Goal: Task Accomplishment & Management: Manage account settings

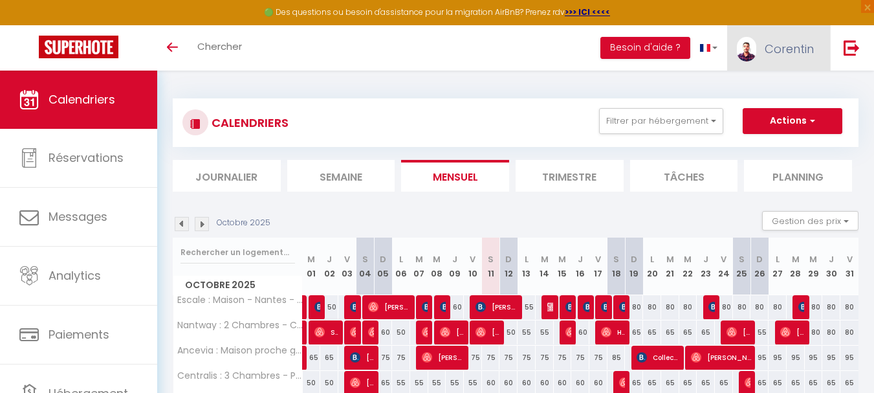
click at [769, 56] on span "Corentin" at bounding box center [789, 49] width 49 height 16
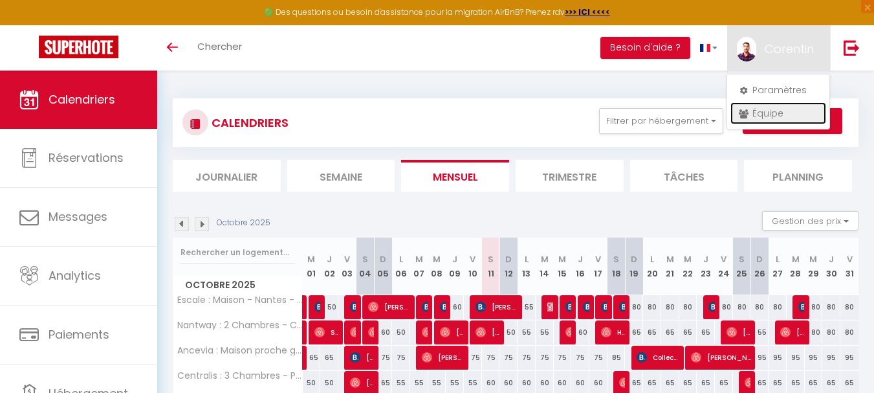
click at [787, 113] on link "Équipe" at bounding box center [779, 113] width 96 height 22
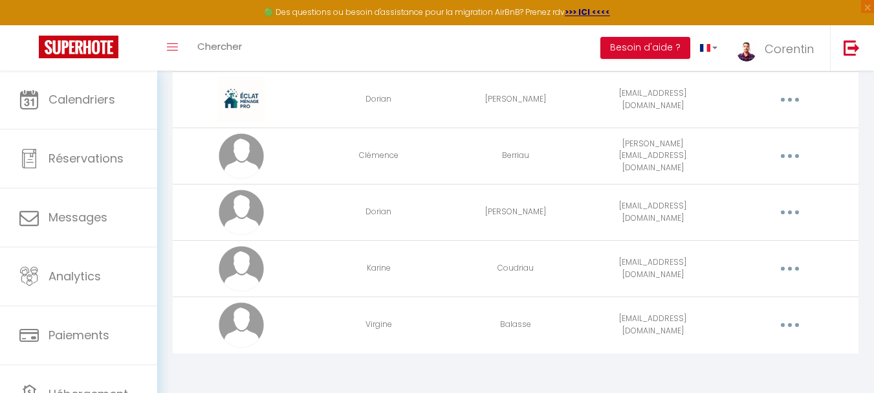
scroll to position [606, 0]
click at [790, 267] on icon "button" at bounding box center [790, 267] width 4 height 4
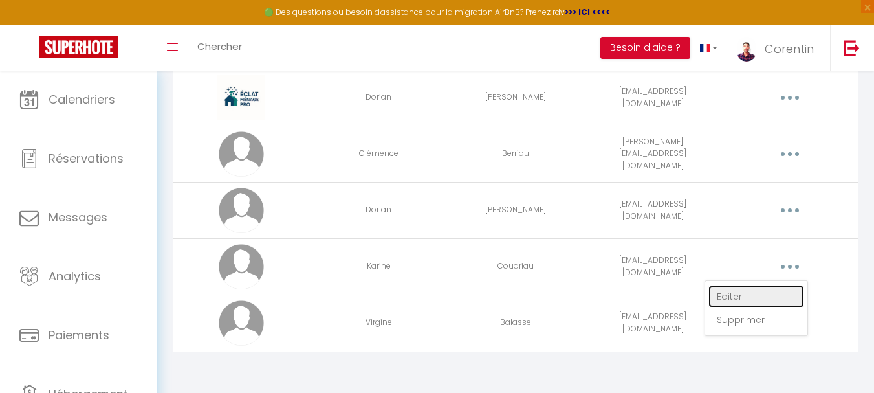
click at [773, 302] on link "Editer" at bounding box center [757, 296] width 96 height 22
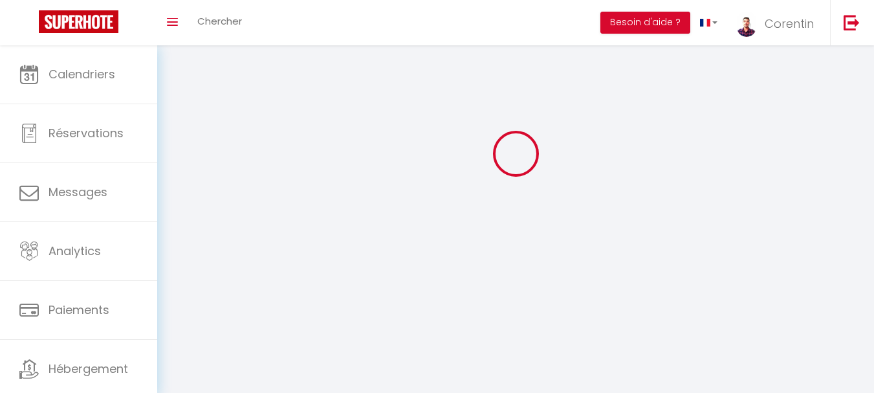
type input "Karine"
type input "Coudriau"
type input "[EMAIL_ADDRESS][DOMAIN_NAME]"
type textarea "[URL][DOMAIN_NAME]"
checkbox input "false"
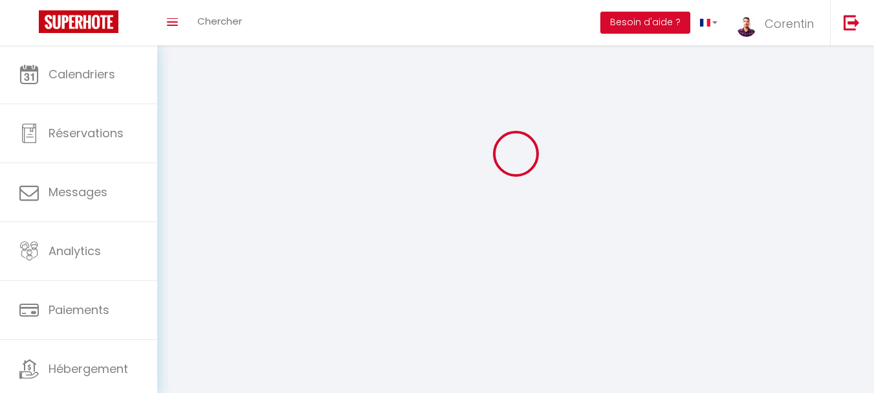
checkbox input "false"
checkbox input "true"
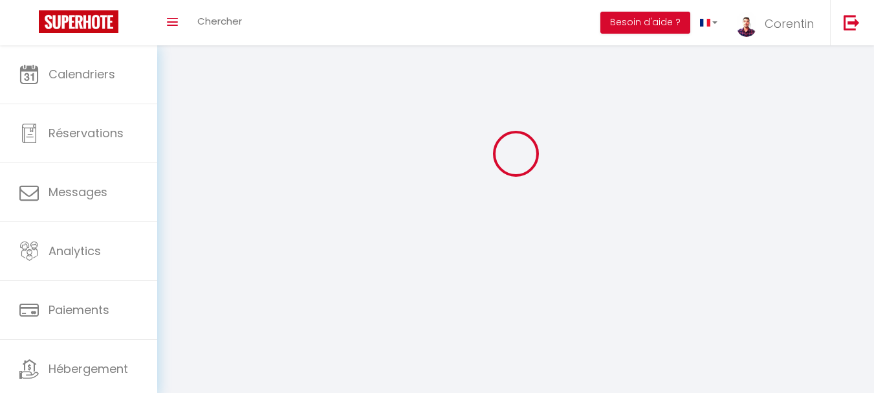
checkbox input "true"
checkbox input "false"
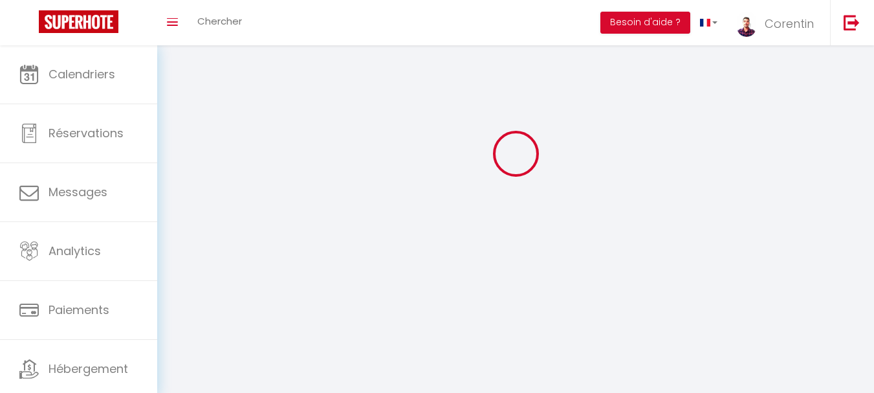
checkbox input "false"
checkbox input "true"
select select
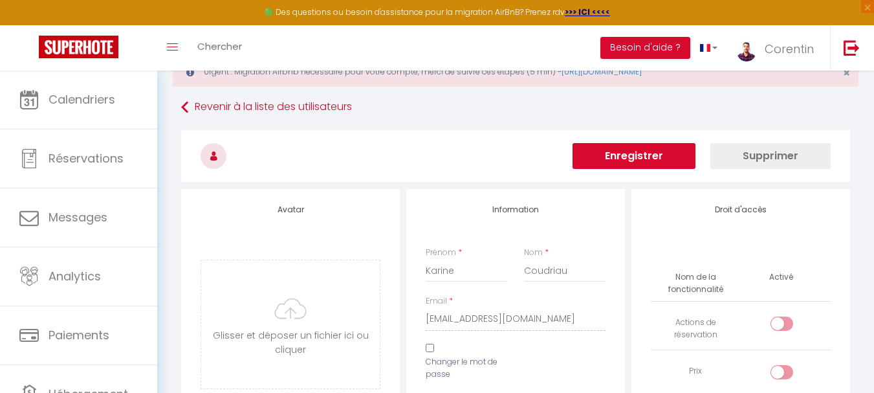
scroll to position [1145, 0]
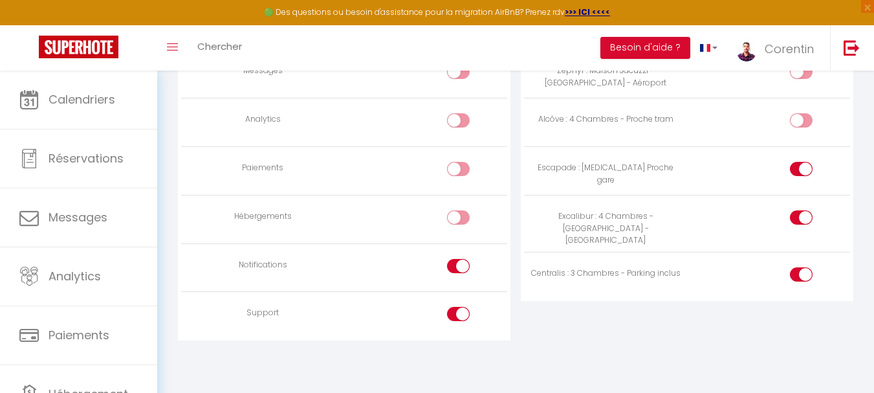
click at [810, 219] on input "checkbox" at bounding box center [812, 219] width 23 height 19
checkbox input "false"
click at [805, 267] on input "checkbox" at bounding box center [812, 276] width 23 height 19
checkbox input "false"
click at [804, 170] on input "checkbox" at bounding box center [812, 171] width 23 height 19
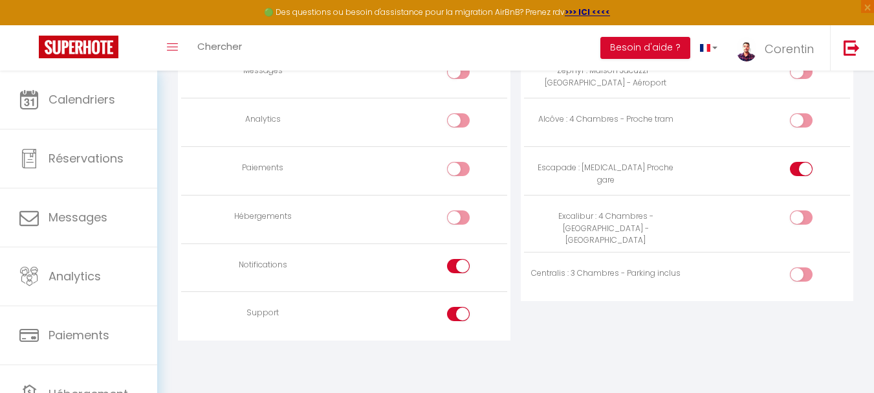
checkbox input "false"
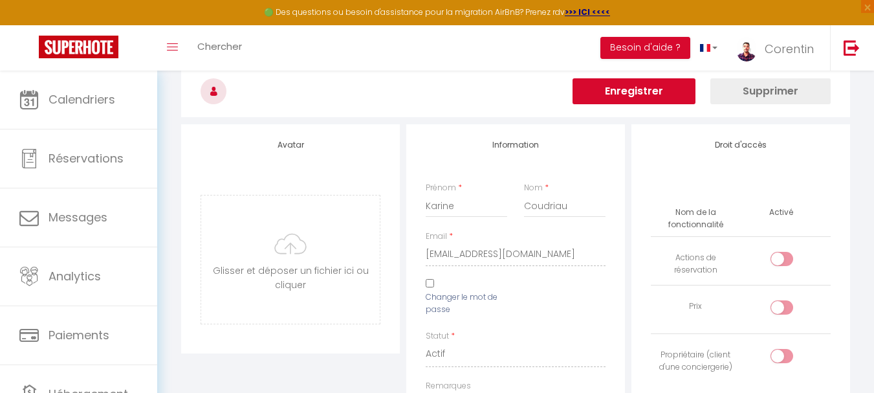
scroll to position [0, 0]
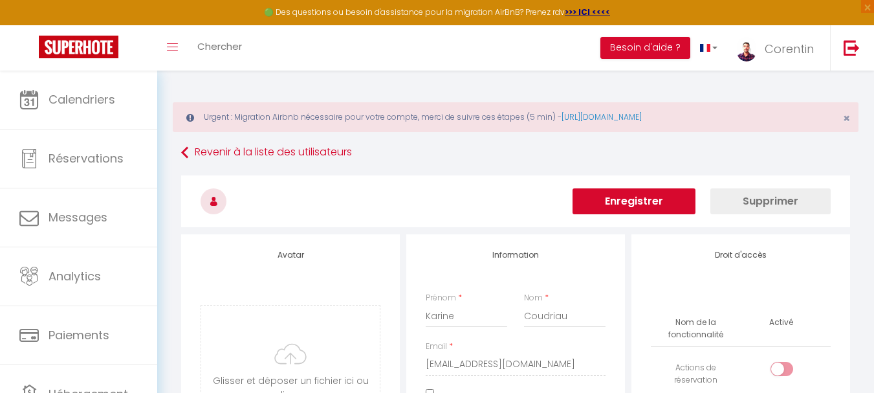
click at [659, 205] on button "Enregistrer" at bounding box center [634, 201] width 123 height 26
